Goal: Information Seeking & Learning: Compare options

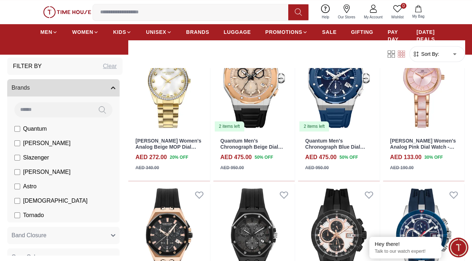
scroll to position [575, 0]
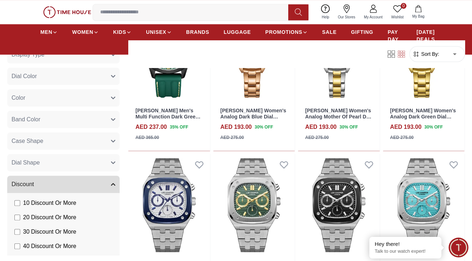
scroll to position [373, 0]
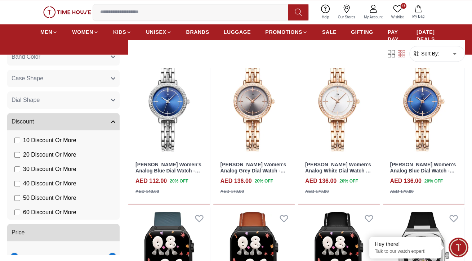
scroll to position [1610, 0]
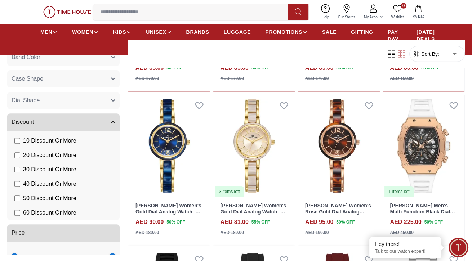
scroll to position [2958, 0]
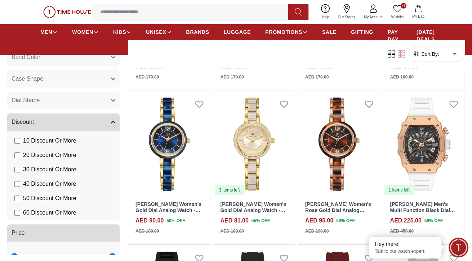
click at [224, 18] on input at bounding box center [193, 12] width 201 height 14
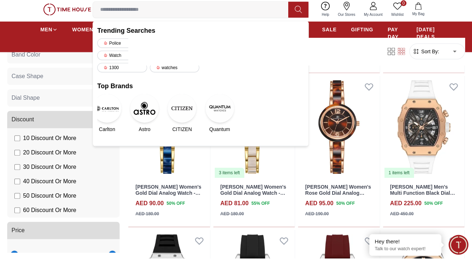
scroll to position [2840, 0]
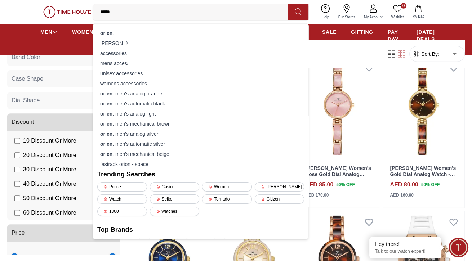
type input "******"
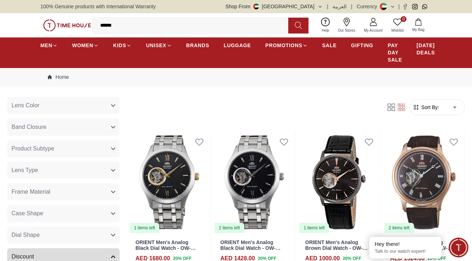
scroll to position [610, 0]
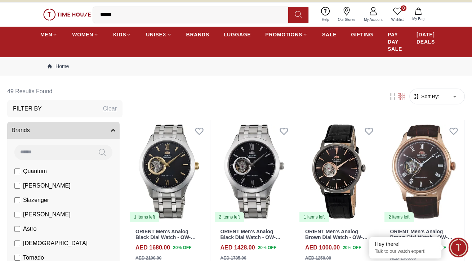
scroll to position [12, 0]
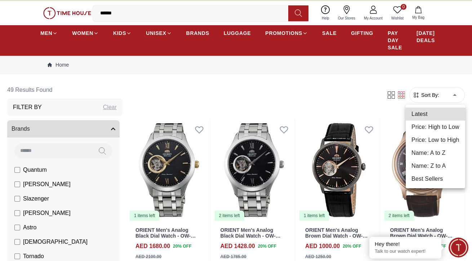
click at [439, 180] on li "Best Sellers" at bounding box center [435, 179] width 59 height 13
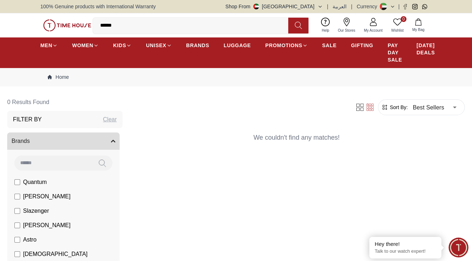
scroll to position [12, 0]
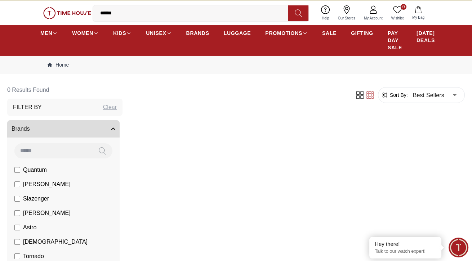
type input "******"
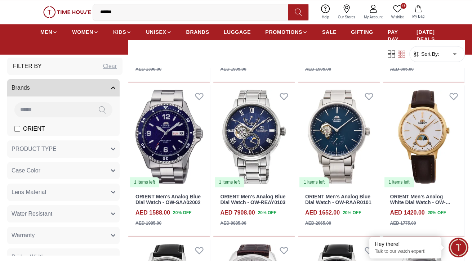
click at [54, 34] on icon at bounding box center [54, 32] width 5 height 5
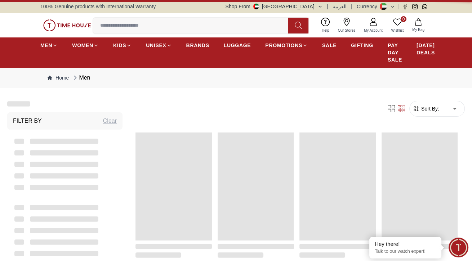
click at [53, 31] on img at bounding box center [67, 25] width 48 height 12
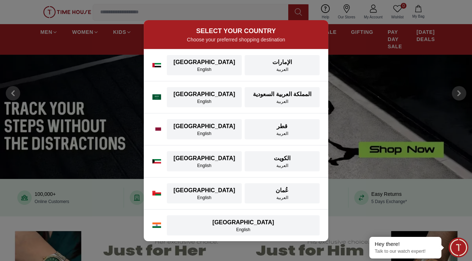
scroll to position [92, 0]
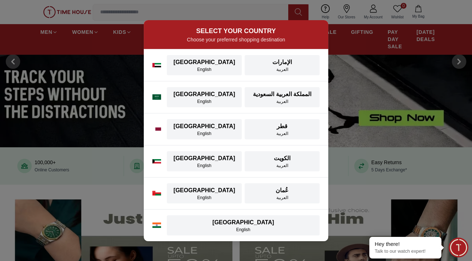
click at [213, 72] on div "English" at bounding box center [204, 70] width 66 height 6
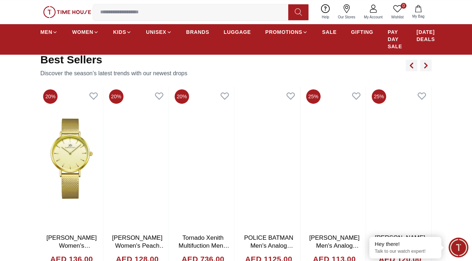
scroll to position [364, 0]
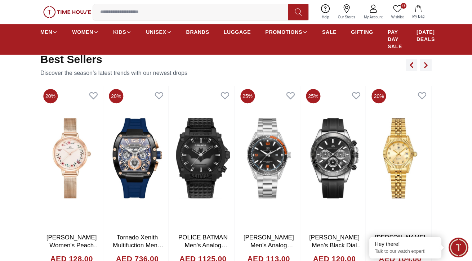
click at [49, 31] on span "MEN" at bounding box center [46, 31] width 12 height 7
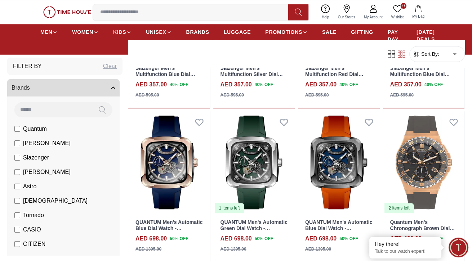
scroll to position [949, 0]
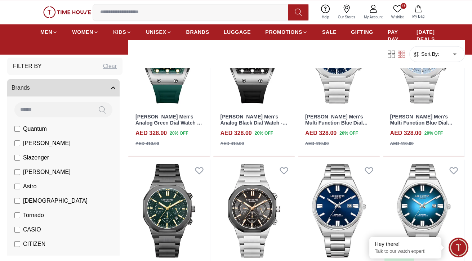
scroll to position [1670, 0]
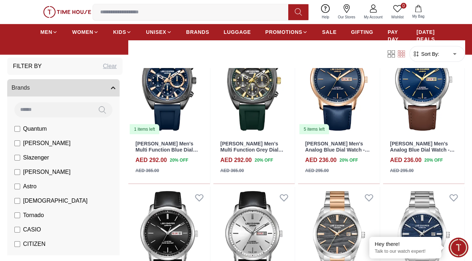
scroll to position [2878, 0]
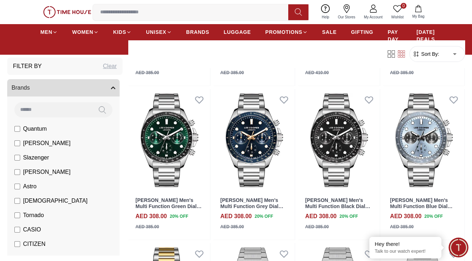
scroll to position [3649, 0]
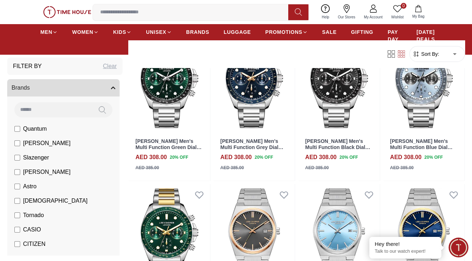
click at [48, 35] on span "MEN" at bounding box center [46, 31] width 12 height 7
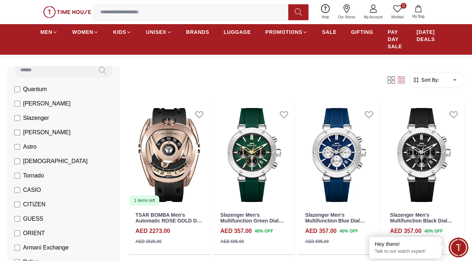
scroll to position [71, 0]
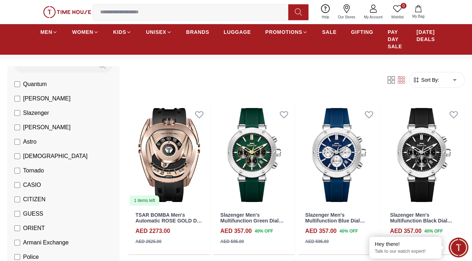
click at [19, 195] on label "CITIZEN" at bounding box center [29, 199] width 31 height 9
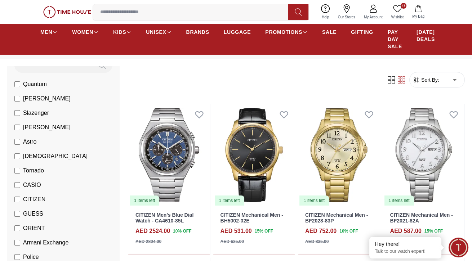
click at [25, 188] on span "CASIO" at bounding box center [32, 185] width 18 height 9
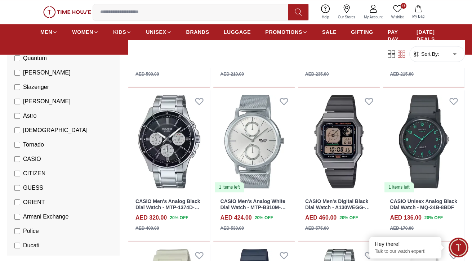
scroll to position [659, 0]
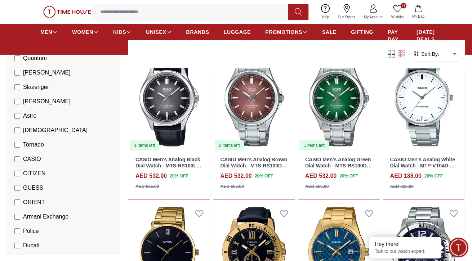
scroll to position [2087, 0]
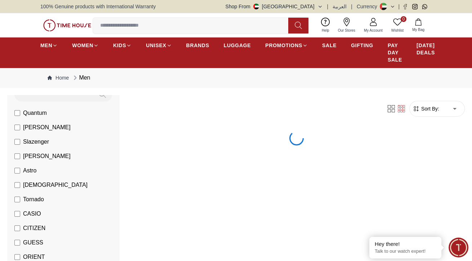
click at [15, 162] on li "[PERSON_NAME]" at bounding box center [64, 156] width 109 height 14
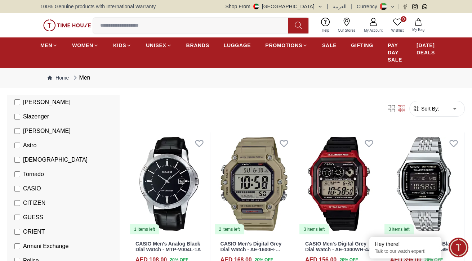
scroll to position [112, 0]
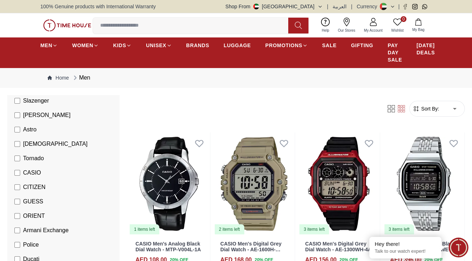
click at [27, 172] on span "CASIO" at bounding box center [32, 173] width 18 height 9
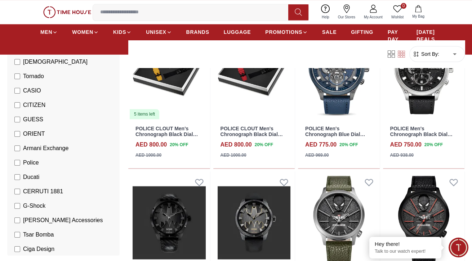
scroll to position [139, 0]
click at [24, 203] on span "G-Shock" at bounding box center [34, 205] width 22 height 9
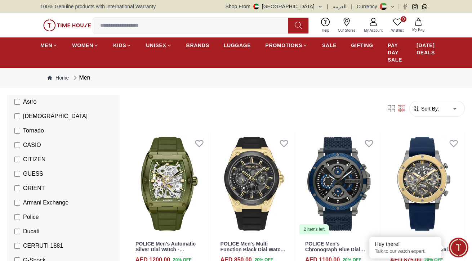
click at [28, 219] on span "Police" at bounding box center [31, 217] width 16 height 9
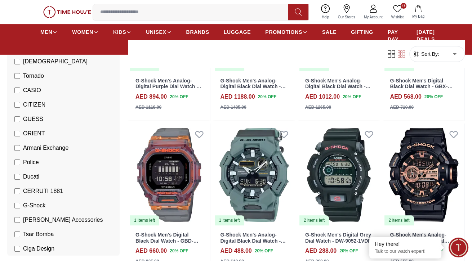
scroll to position [318, 0]
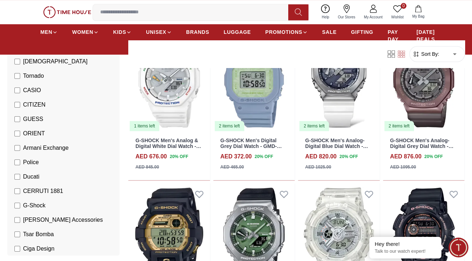
scroll to position [1190, 0]
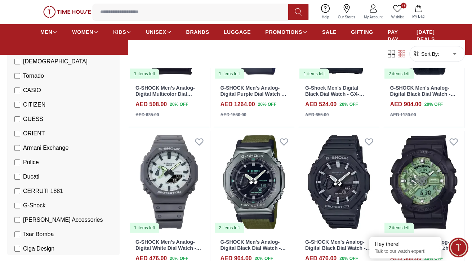
scroll to position [2030, 0]
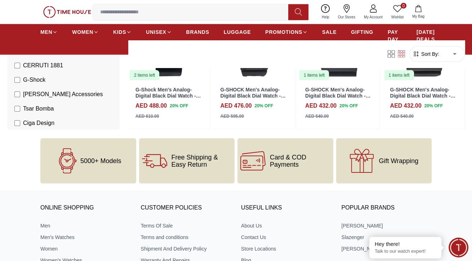
scroll to position [2614, 0]
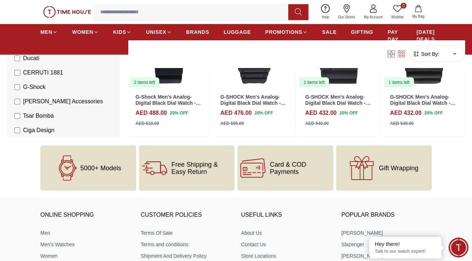
click at [355, 81] on img at bounding box center [339, 37] width 82 height 103
click at [330, 20] on span "Help" at bounding box center [325, 16] width 13 height 5
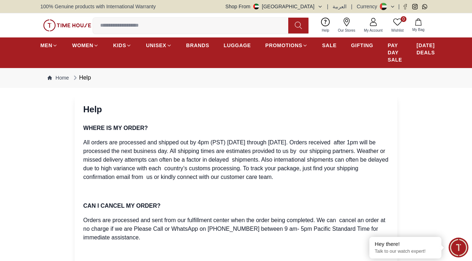
click at [328, 47] on span "SALE" at bounding box center [329, 45] width 14 height 7
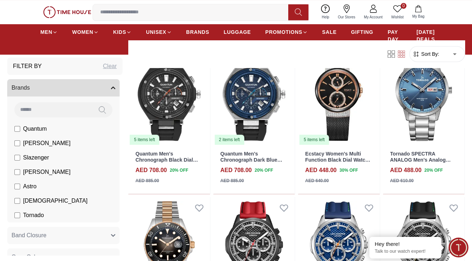
scroll to position [851, 0]
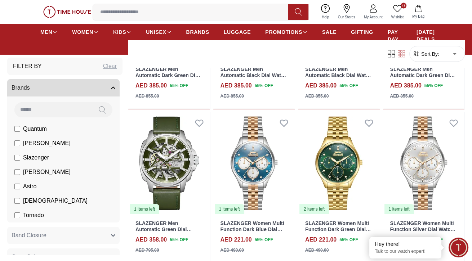
scroll to position [2014, 0]
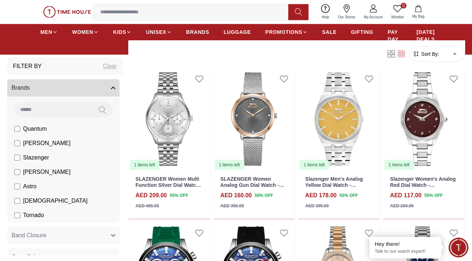
scroll to position [2287, 0]
